Goal: Obtain resource: Download file/media

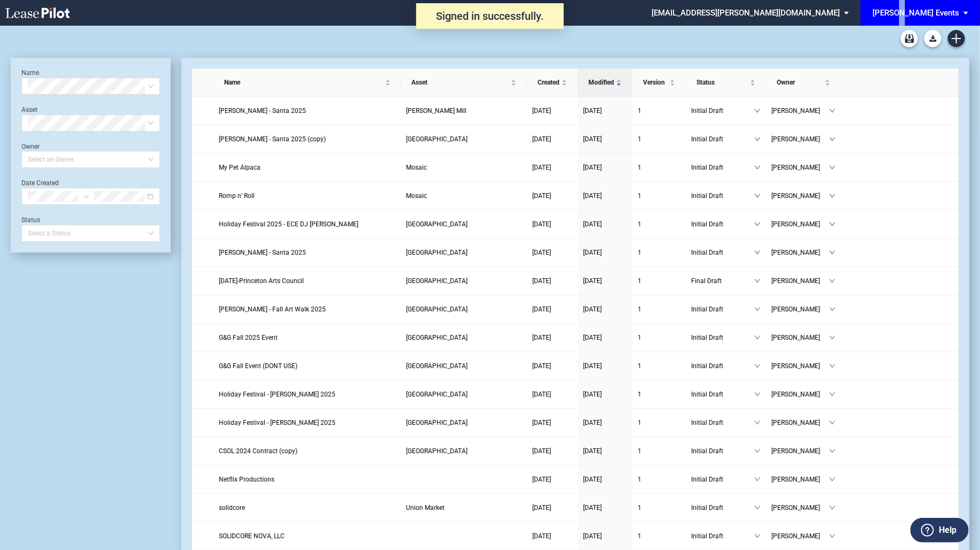
click at [935, 12] on div "[PERSON_NAME] Events" at bounding box center [916, 13] width 87 height 10
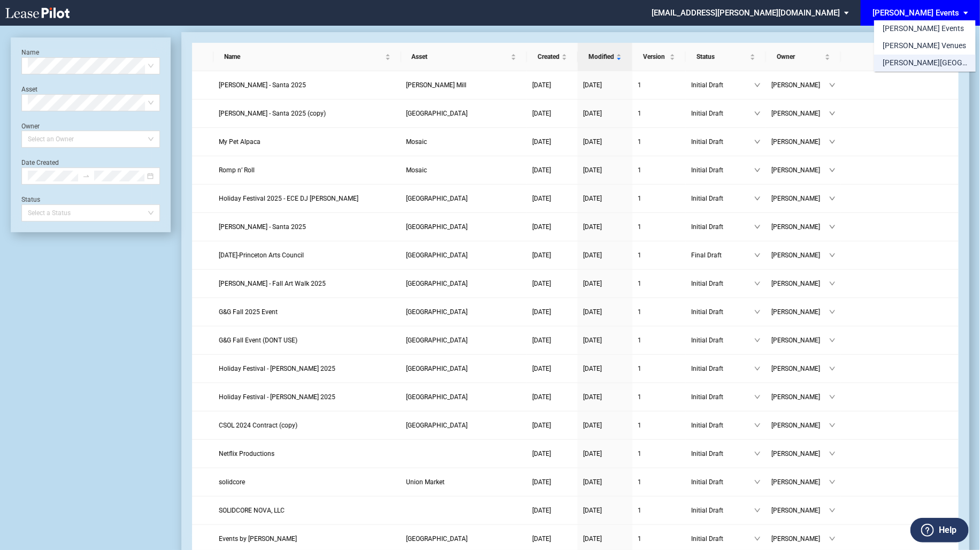
click at [950, 65] on div "[PERSON_NAME][GEOGRAPHIC_DATA] Consents" at bounding box center [925, 63] width 85 height 11
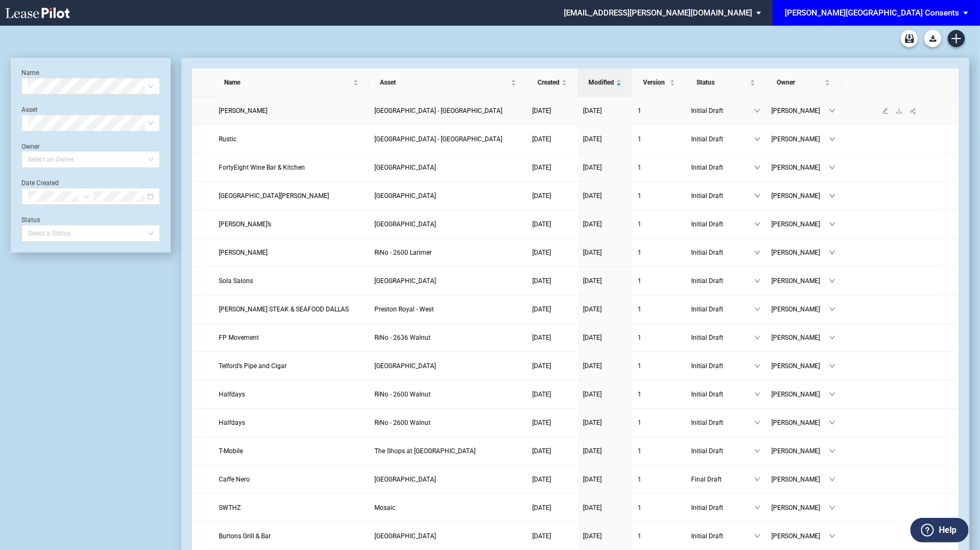
click at [364, 112] on link "Elizabeth Anthony" at bounding box center [291, 110] width 145 height 11
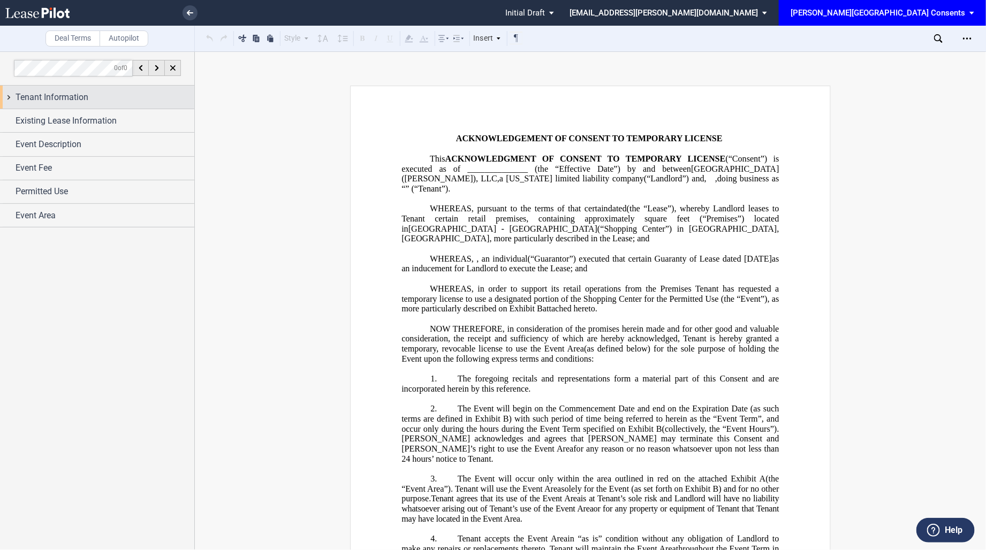
click at [128, 93] on div "Tenant Information" at bounding box center [105, 97] width 179 height 13
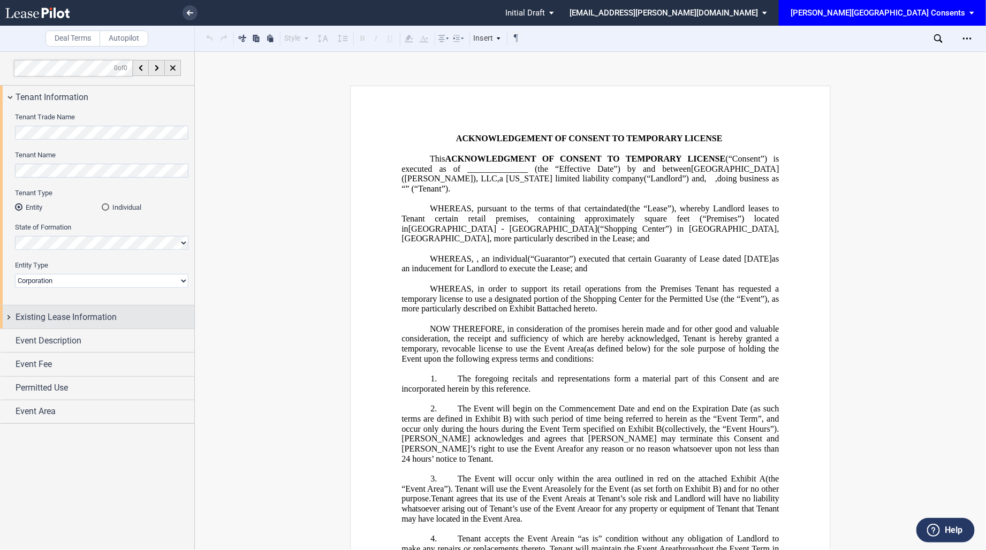
click at [113, 328] on div "Existing Lease Information" at bounding box center [97, 317] width 194 height 23
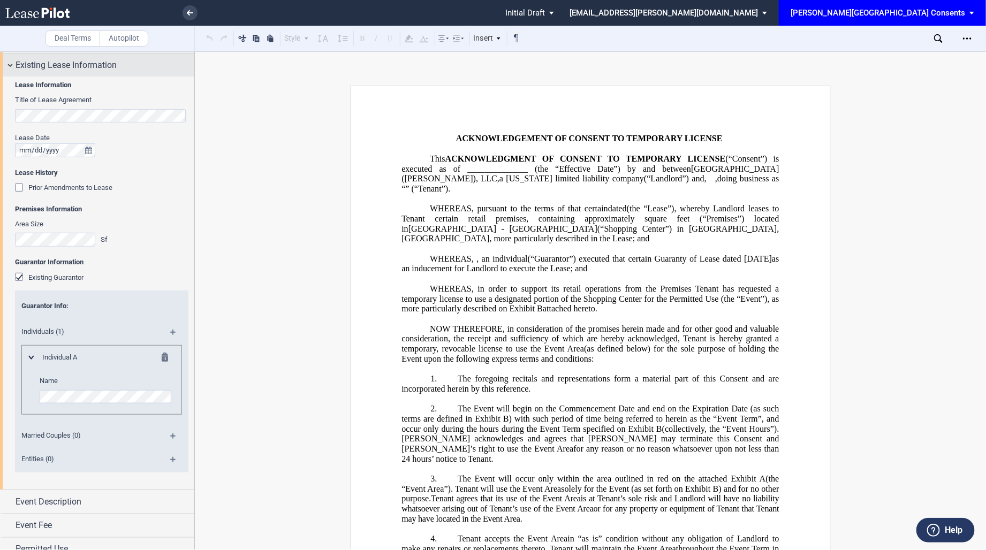
scroll to position [288, 0]
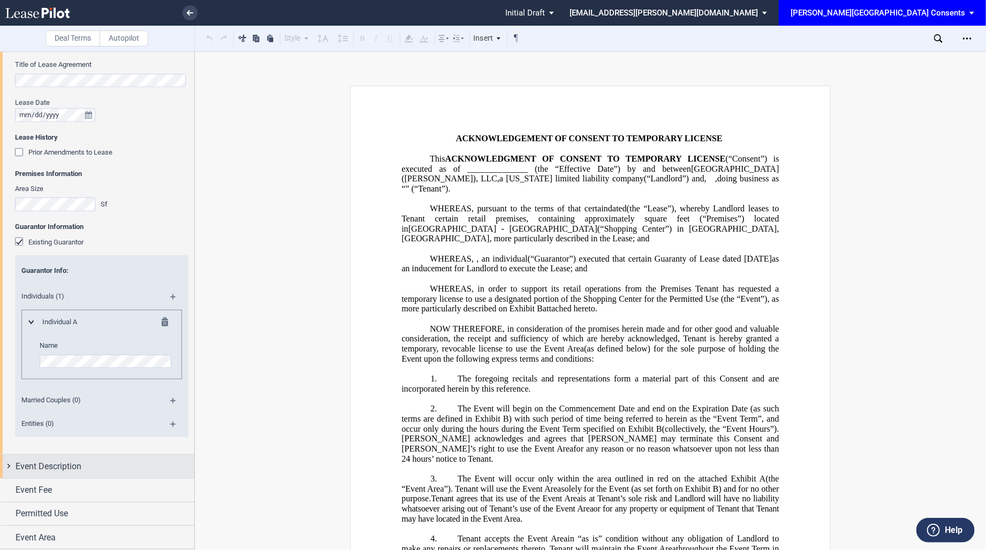
click at [88, 461] on div "Event Description" at bounding box center [105, 466] width 179 height 13
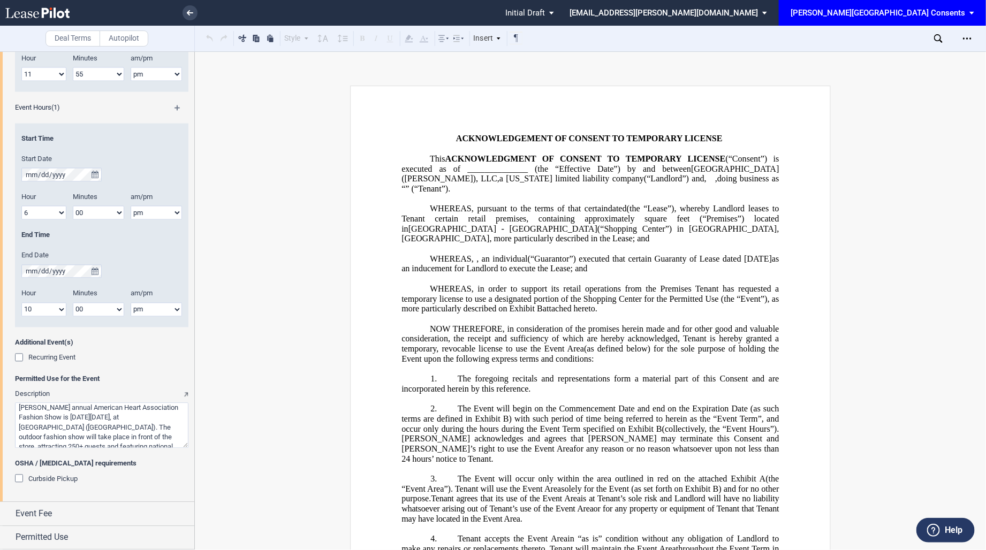
scroll to position [73, 0]
click at [79, 522] on div "Event Fee" at bounding box center [97, 514] width 194 height 23
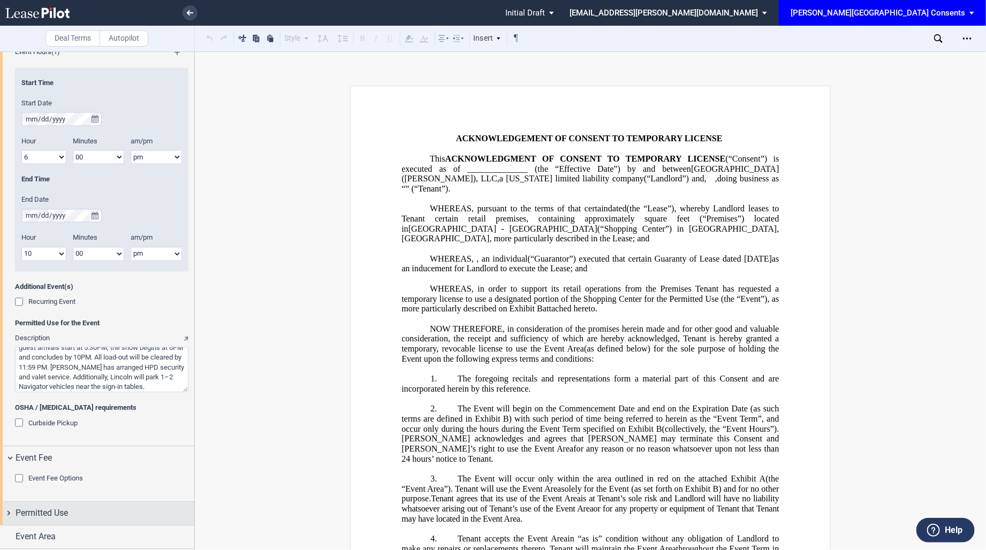
click at [73, 509] on div "Permitted Use" at bounding box center [105, 513] width 179 height 13
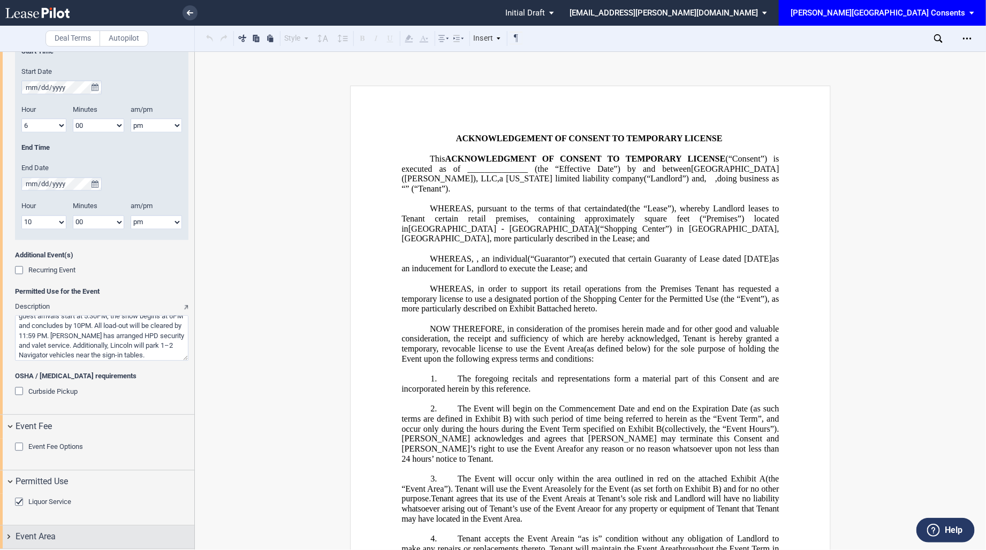
click at [64, 549] on div "Event Area" at bounding box center [97, 537] width 194 height 23
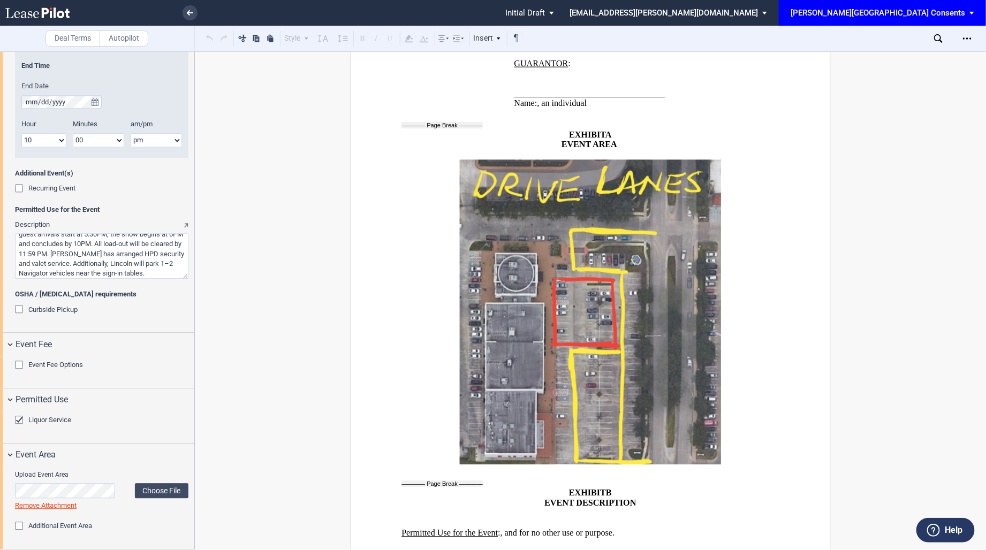
scroll to position [1807, 0]
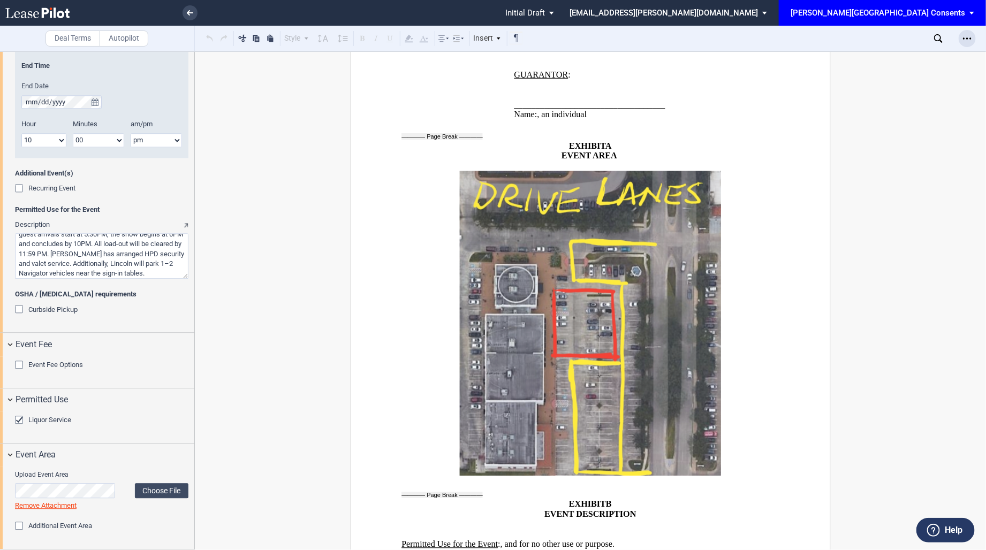
click at [967, 35] on icon "Open Lease options menu" at bounding box center [967, 38] width 9 height 9
click at [918, 52] on div "Download" at bounding box center [901, 57] width 150 height 14
